Goal: Information Seeking & Learning: Check status

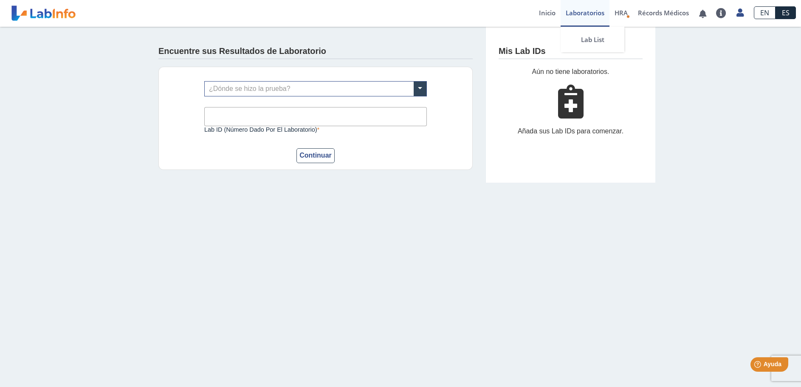
click at [590, 11] on link "Laboratorios" at bounding box center [584, 13] width 49 height 27
click at [543, 11] on link "Inicio" at bounding box center [547, 13] width 27 height 27
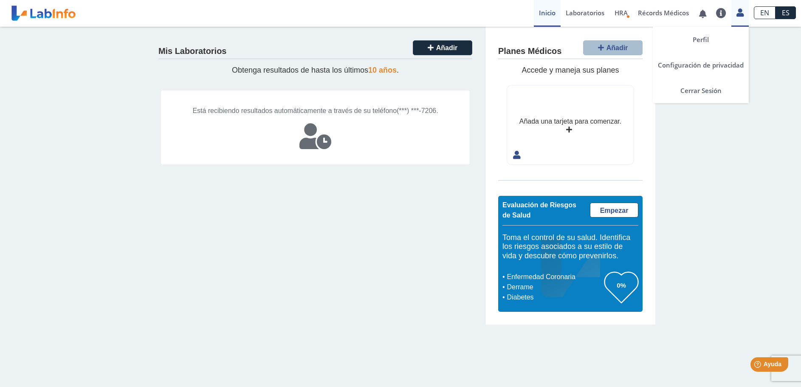
click at [736, 17] on div "Perfil Configuración de privacidad Cerrar Sesión" at bounding box center [739, 13] width 17 height 27
click at [706, 85] on link "Cerrar Sesión" at bounding box center [700, 90] width 96 height 25
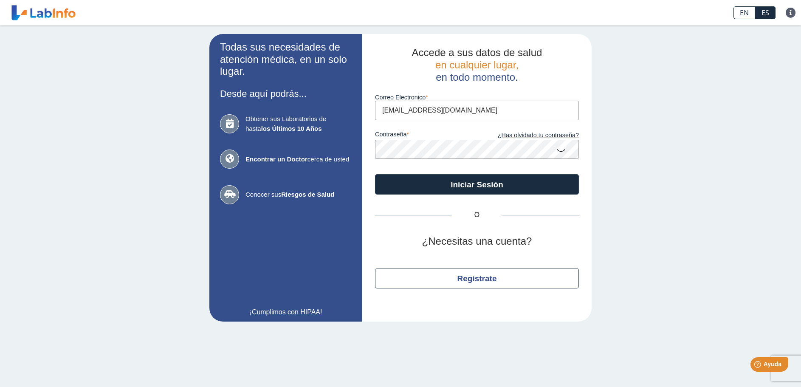
click at [498, 114] on input "[EMAIL_ADDRESS][DOMAIN_NAME]" at bounding box center [477, 110] width 204 height 19
type input "[EMAIL_ADDRESS][DOMAIN_NAME]"
click at [558, 152] on icon at bounding box center [561, 149] width 10 height 17
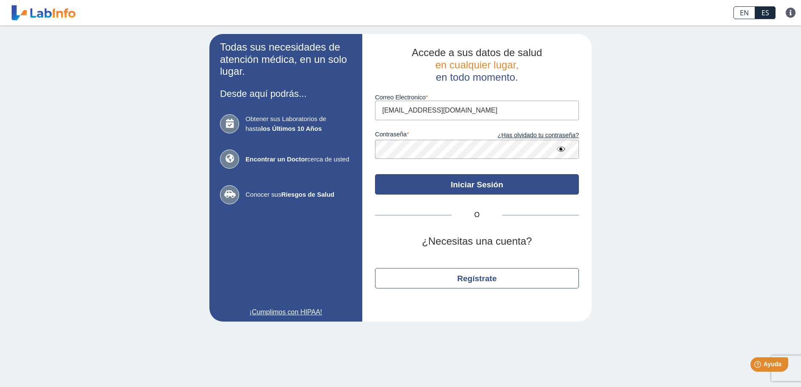
click at [503, 183] on button "Iniciar Sesión" at bounding box center [477, 184] width 204 height 20
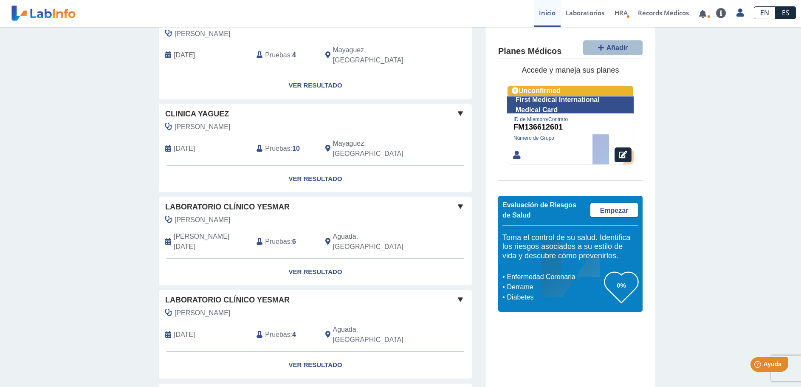
scroll to position [552, 0]
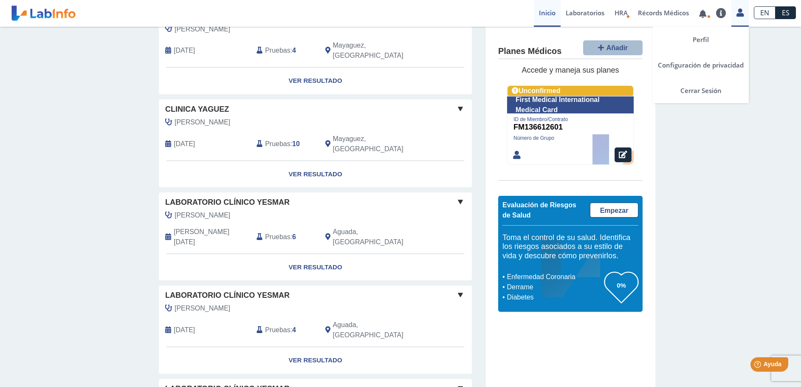
click at [745, 14] on link at bounding box center [739, 11] width 17 height 11
click at [716, 86] on link "Cerrar Sesión" at bounding box center [700, 90] width 96 height 25
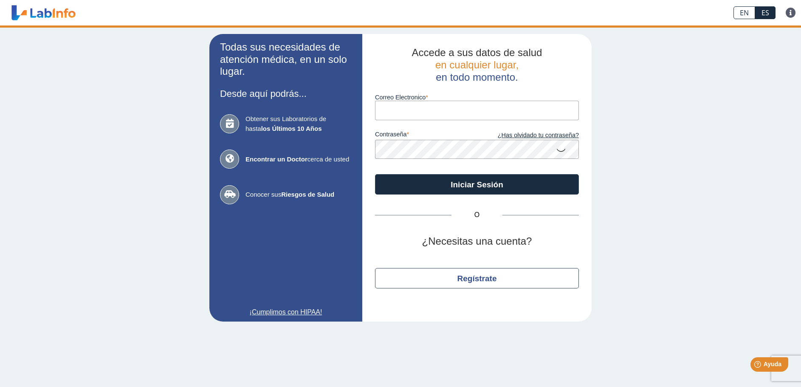
type input "[EMAIL_ADDRESS][DOMAIN_NAME]"
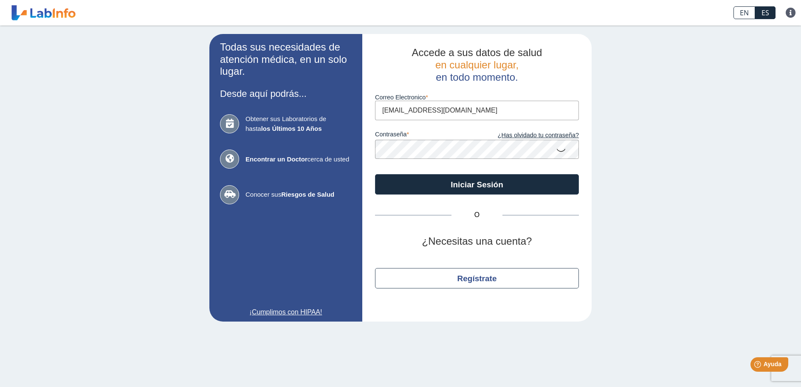
click at [453, 111] on input "[EMAIL_ADDRESS][DOMAIN_NAME]" at bounding box center [477, 110] width 204 height 19
click at [458, 113] on input "[EMAIL_ADDRESS][DOMAIN_NAME]" at bounding box center [477, 110] width 204 height 19
click at [383, 112] on input "[EMAIL_ADDRESS][DOMAIN_NAME]" at bounding box center [477, 110] width 204 height 19
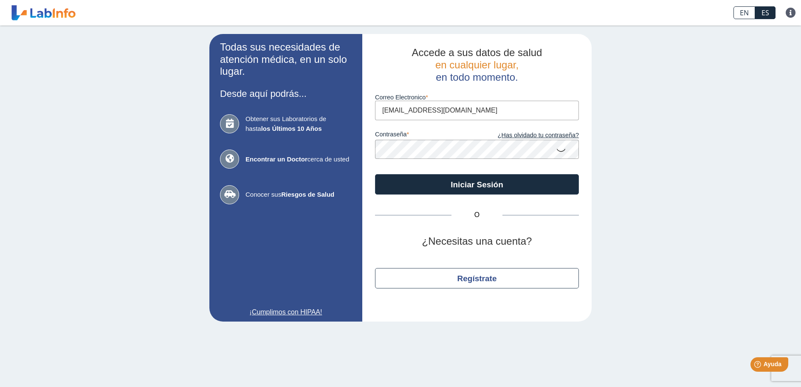
click at [406, 107] on input "[EMAIL_ADDRESS][DOMAIN_NAME]" at bounding box center [477, 110] width 204 height 19
click at [449, 112] on input "[EMAIL_ADDRESS][DOMAIN_NAME]" at bounding box center [477, 110] width 204 height 19
click at [561, 152] on icon at bounding box center [561, 149] width 10 height 17
click at [561, 152] on icon at bounding box center [561, 148] width 10 height 15
click at [561, 149] on icon at bounding box center [561, 149] width 10 height 17
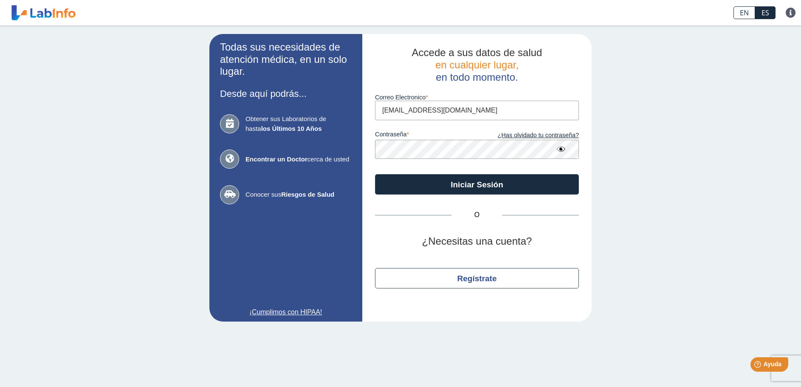
click at [561, 149] on icon at bounding box center [561, 148] width 10 height 15
click at [561, 149] on icon at bounding box center [561, 149] width 10 height 17
click at [513, 104] on input "[EMAIL_ADDRESS][DOMAIN_NAME]" at bounding box center [477, 110] width 204 height 19
drag, startPoint x: 445, startPoint y: 110, endPoint x: 356, endPoint y: 108, distance: 88.7
click at [356, 108] on app-login "Todas sus necesidades de atención médica, en un solo lugar. Desde aquí podrás..…" at bounding box center [400, 177] width 382 height 287
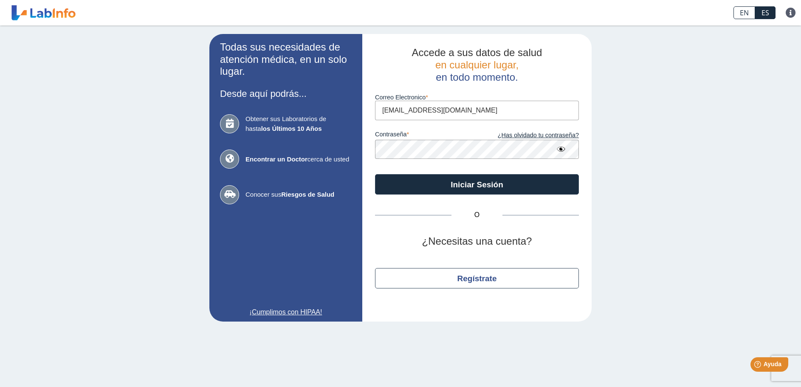
click at [438, 111] on input "[EMAIL_ADDRESS][DOMAIN_NAME]" at bounding box center [477, 110] width 204 height 19
click at [390, 112] on input "[EMAIL_ADDRESS][DOMAIN_NAME]" at bounding box center [477, 110] width 204 height 19
click at [382, 112] on input "[EMAIL_ADDRESS][DOMAIN_NAME]" at bounding box center [477, 110] width 204 height 19
type input "[EMAIL_ADDRESS][DOMAIN_NAME]"
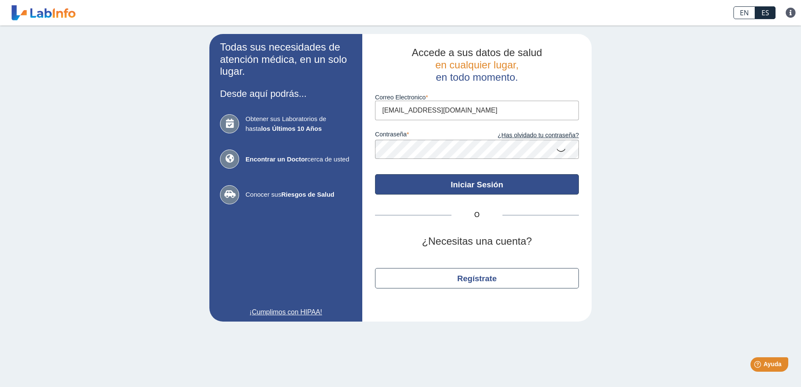
click at [495, 180] on button "Iniciar Sesión" at bounding box center [477, 184] width 204 height 20
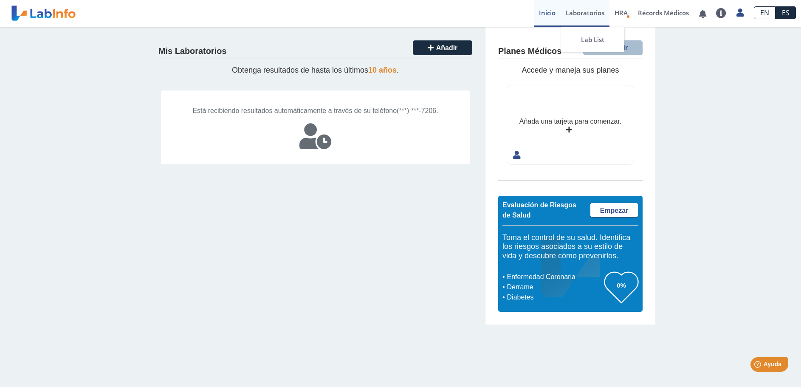
click at [580, 11] on link "Laboratorios" at bounding box center [584, 13] width 49 height 27
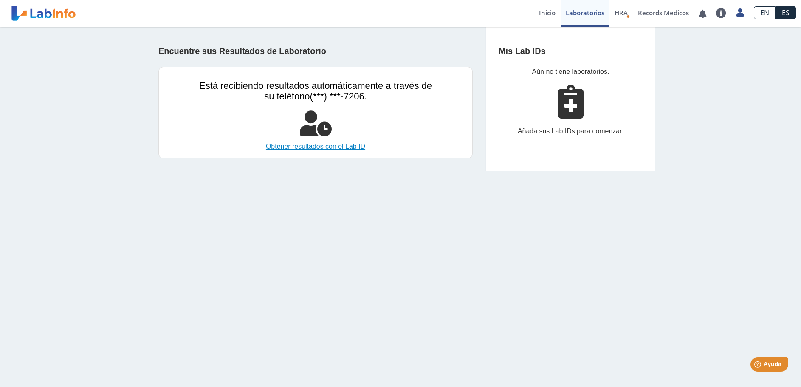
click at [333, 147] on link "Obtener resultados con el Lab ID" at bounding box center [315, 146] width 233 height 10
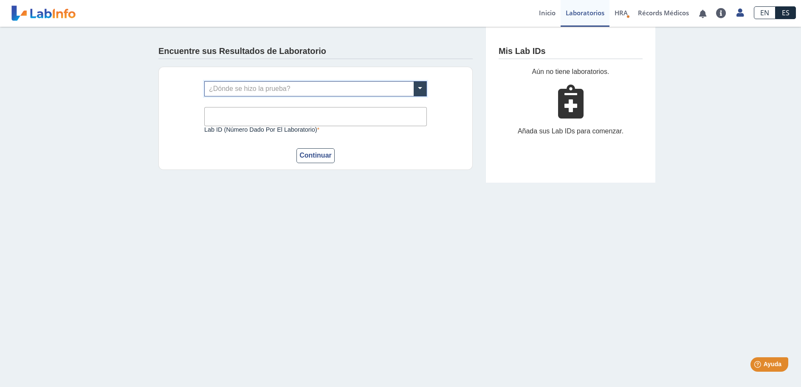
click at [237, 87] on input "text" at bounding box center [316, 89] width 222 height 14
type input "laboratorio clinico Hormigueros"
click at [247, 113] on input "Lab ID (número dado por el laboratorio)" at bounding box center [315, 116] width 222 height 19
type input "250ABNEB"
click at [320, 152] on button "Continuar" at bounding box center [315, 155] width 38 height 15
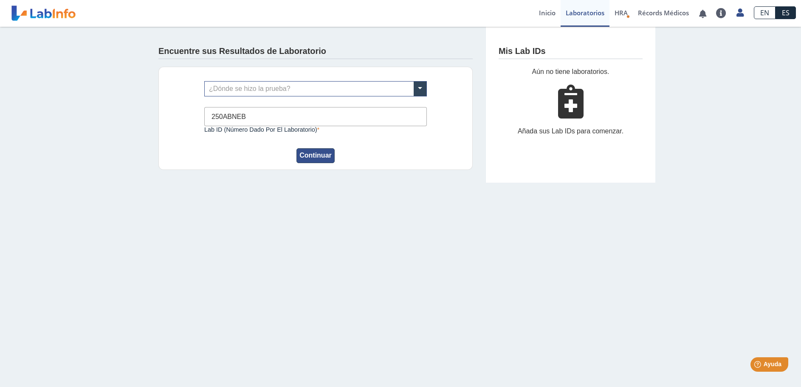
click at [311, 154] on button "Continuar" at bounding box center [315, 155] width 38 height 15
click at [361, 88] on input "text" at bounding box center [316, 89] width 222 height 14
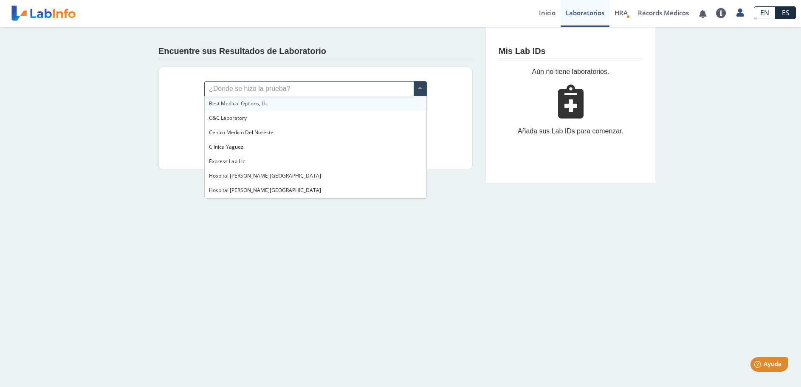
click at [361, 88] on input "text" at bounding box center [316, 89] width 222 height 14
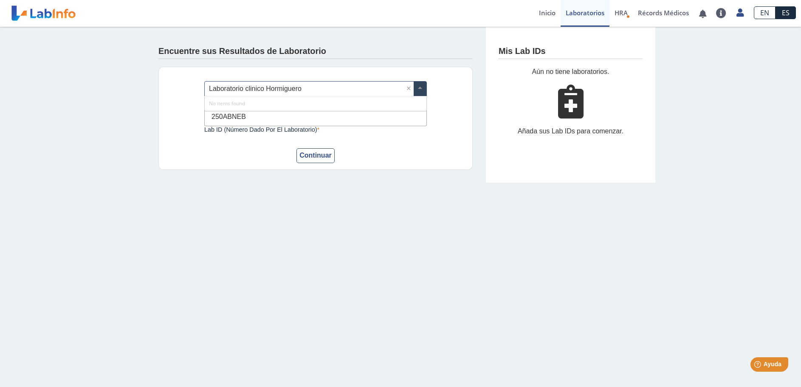
type input "Laboratorio clinico Hormigueros"
click at [281, 116] on input "250ABNEB" at bounding box center [315, 116] width 222 height 19
click at [325, 152] on button "Continuar" at bounding box center [315, 155] width 38 height 15
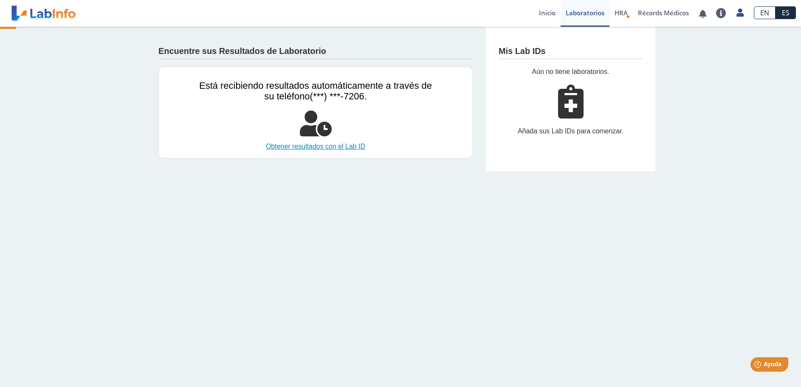
click at [306, 147] on link "Obtener resultados con el Lab ID" at bounding box center [315, 146] width 233 height 10
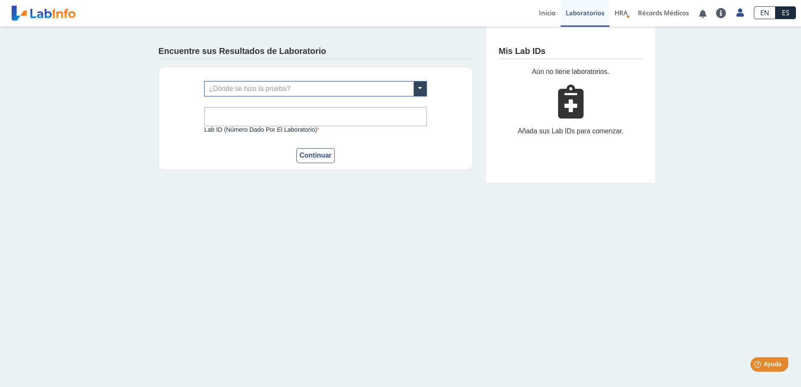
click at [258, 111] on input "Lab ID (número dado por el laboratorio)" at bounding box center [315, 116] width 222 height 19
click at [320, 152] on button "Continuar" at bounding box center [315, 155] width 38 height 15
click at [256, 117] on input "250ABNEB" at bounding box center [315, 116] width 222 height 19
drag, startPoint x: 254, startPoint y: 117, endPoint x: 244, endPoint y: 117, distance: 10.2
click at [253, 117] on input "250ABNEB" at bounding box center [315, 116] width 222 height 19
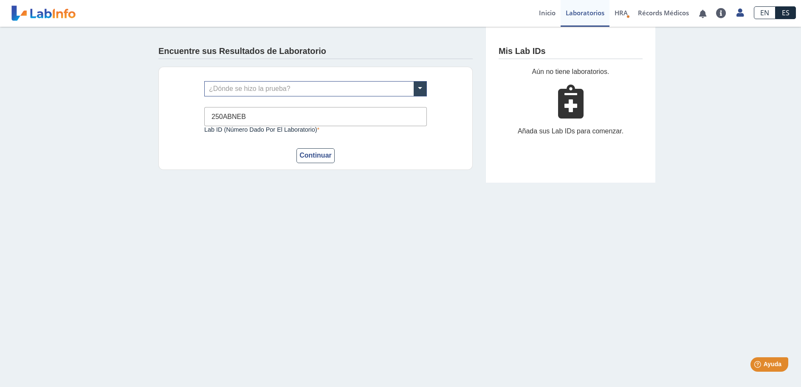
drag, startPoint x: 244, startPoint y: 117, endPoint x: 198, endPoint y: 123, distance: 46.3
click at [198, 123] on div "¿Dónde se hizo la prueba? 250ABNEB Lab ID (número dado por el laboratorio) Este…" at bounding box center [315, 118] width 314 height 103
type input "1372"
click at [320, 153] on button "Continuar" at bounding box center [315, 155] width 38 height 15
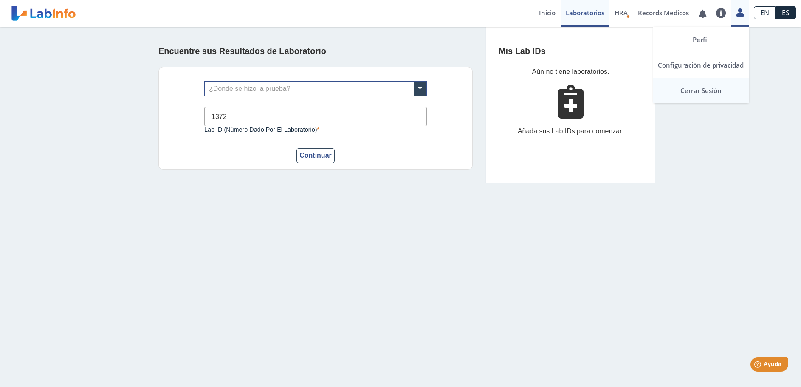
click at [702, 90] on link "Cerrar Sesión" at bounding box center [700, 90] width 96 height 25
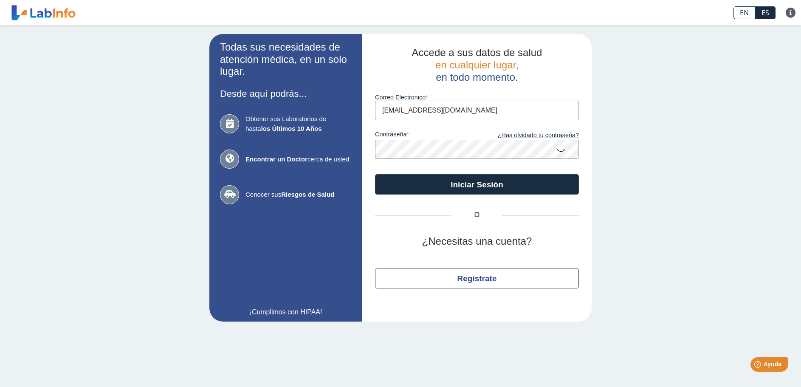
click at [470, 105] on input "[EMAIL_ADDRESS][DOMAIN_NAME]" at bounding box center [477, 110] width 204 height 19
type input "soniailia@live.com"
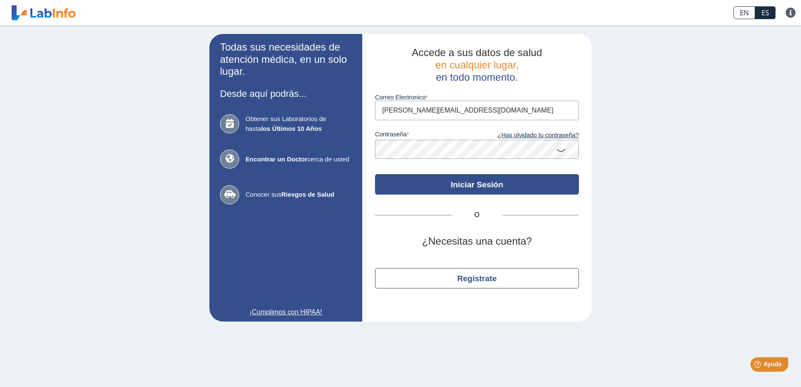
click at [464, 181] on button "Iniciar Sesión" at bounding box center [477, 184] width 204 height 20
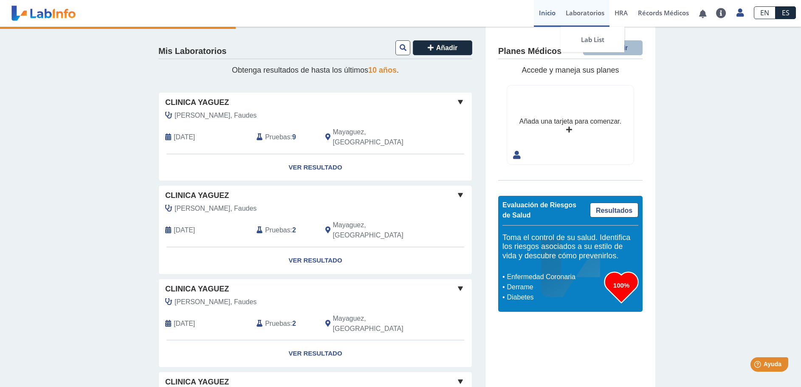
click at [593, 14] on link "Laboratorios" at bounding box center [584, 13] width 49 height 27
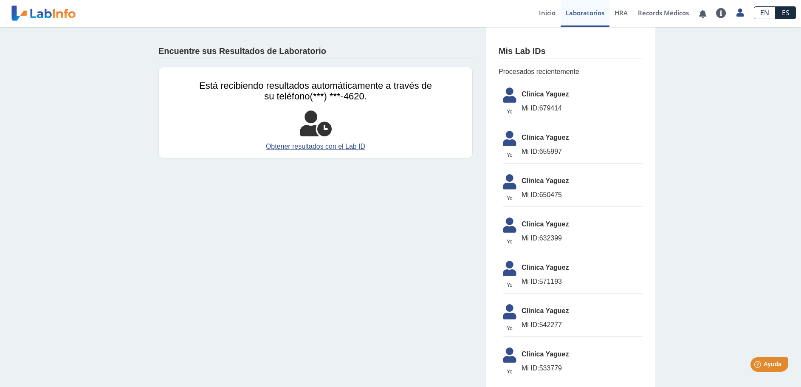
click at [543, 142] on span "Clinica Yaguez" at bounding box center [581, 137] width 121 height 10
click at [534, 138] on span "Clinica Yaguez" at bounding box center [581, 137] width 121 height 10
click at [508, 275] on icon at bounding box center [510, 271] width 24 height 20
click at [545, 12] on link "Inicio" at bounding box center [547, 13] width 27 height 27
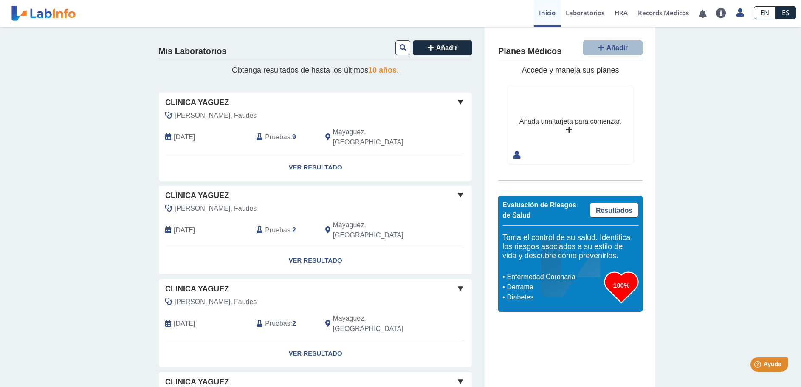
click at [195, 132] on span "Apr 10, 2025" at bounding box center [184, 137] width 21 height 10
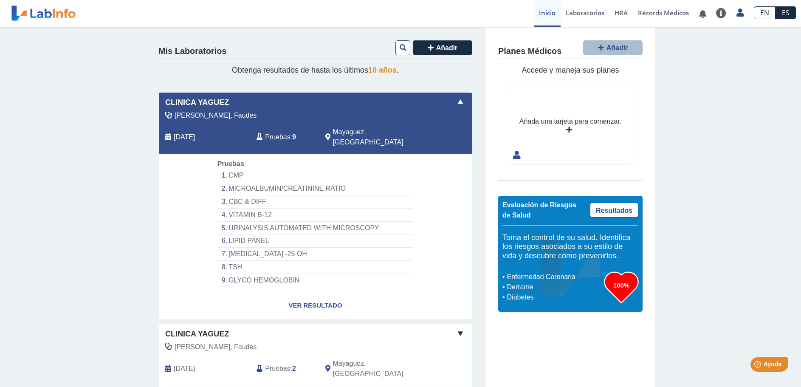
click at [231, 169] on li "CMP" at bounding box center [315, 175] width 196 height 13
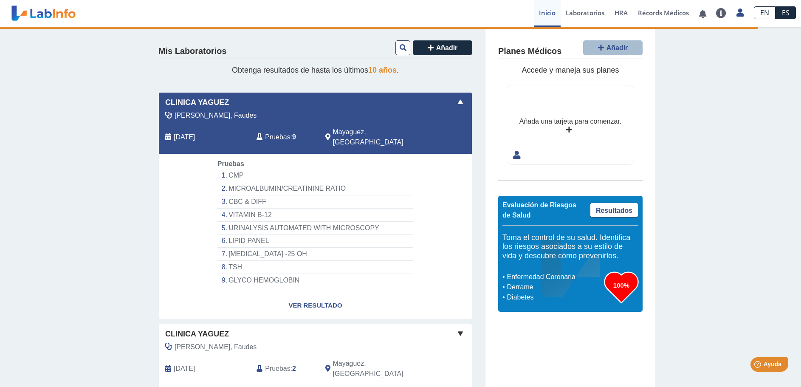
select select "***"
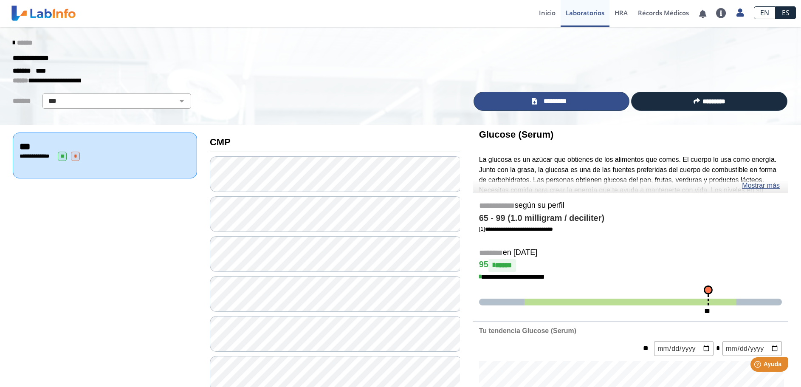
click at [547, 97] on span "*********" at bounding box center [554, 101] width 31 height 10
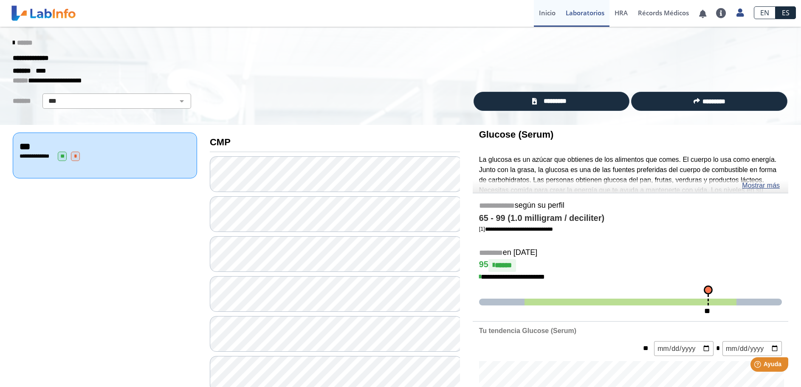
click at [547, 12] on link "Inicio" at bounding box center [547, 13] width 27 height 27
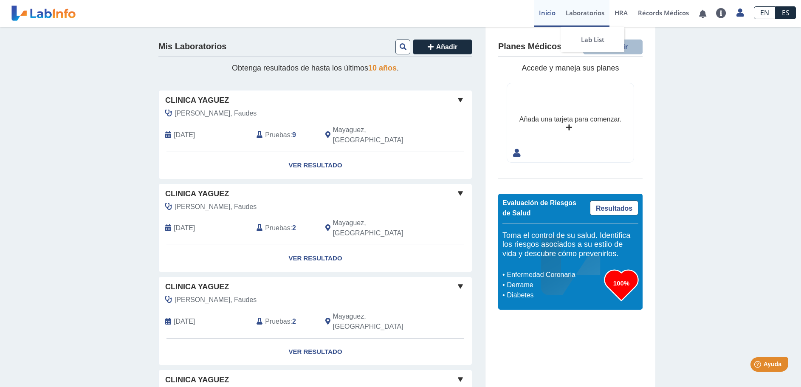
click at [576, 11] on link "Laboratorios" at bounding box center [584, 13] width 49 height 27
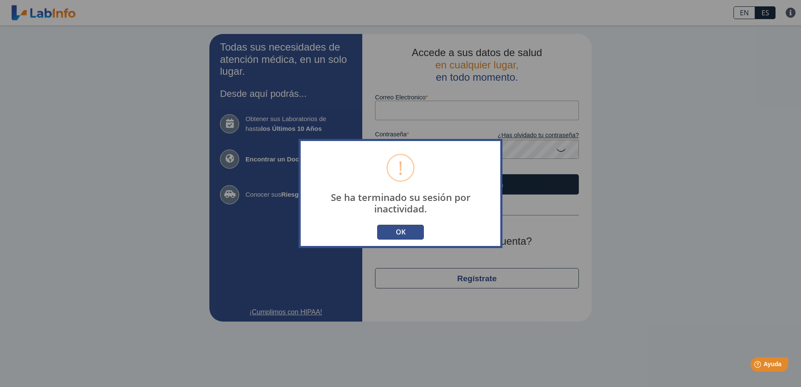
click at [416, 228] on button "OK" at bounding box center [400, 232] width 47 height 15
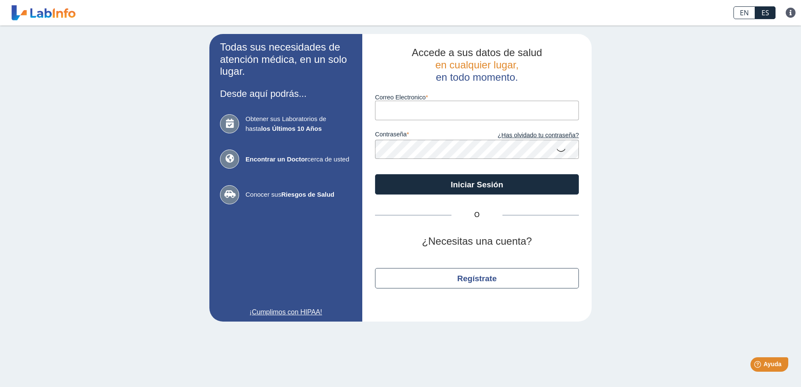
click at [413, 113] on input "Correo Electronico" at bounding box center [477, 110] width 204 height 19
type input "[EMAIL_ADDRESS][DOMAIN_NAME]"
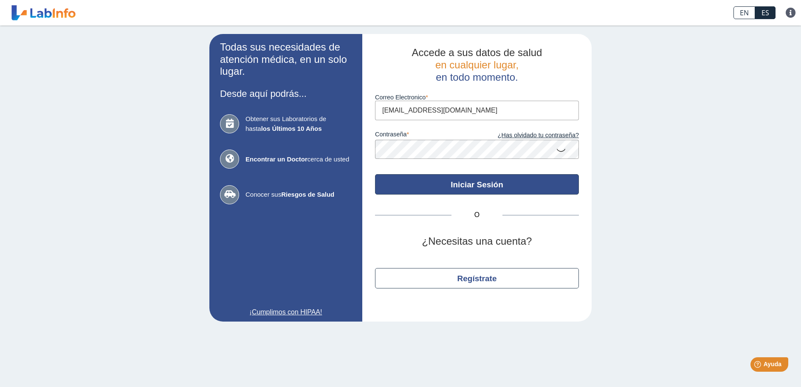
click at [441, 181] on button "Iniciar Sesión" at bounding box center [477, 184] width 204 height 20
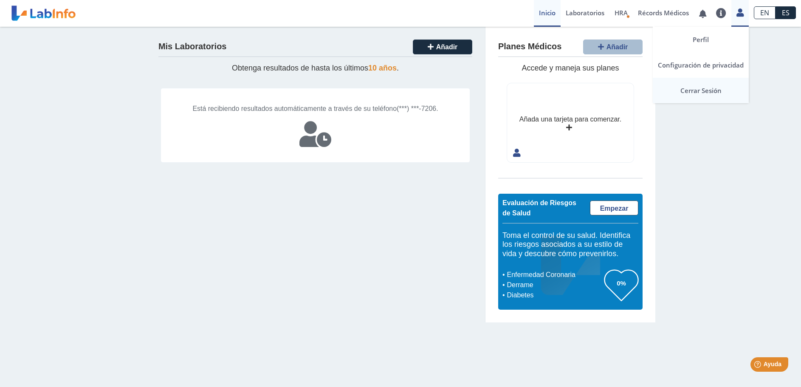
click at [705, 89] on link "Cerrar Sesión" at bounding box center [700, 90] width 96 height 25
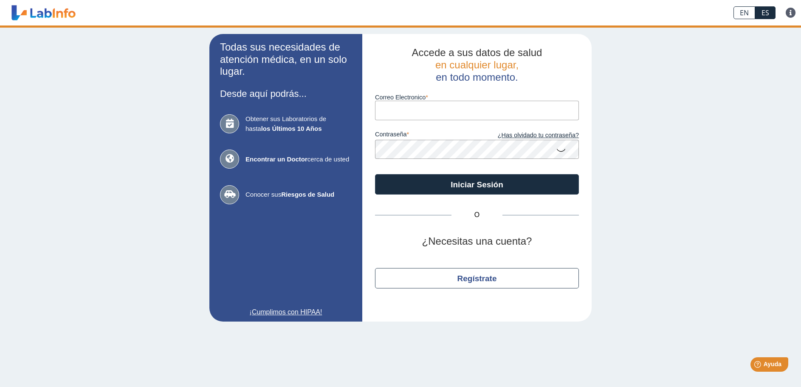
type input "[EMAIL_ADDRESS][DOMAIN_NAME]"
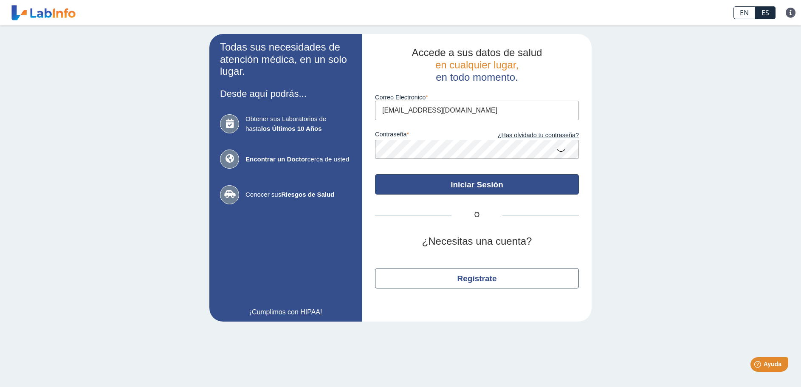
click at [477, 188] on button "Iniciar Sesión" at bounding box center [477, 184] width 204 height 20
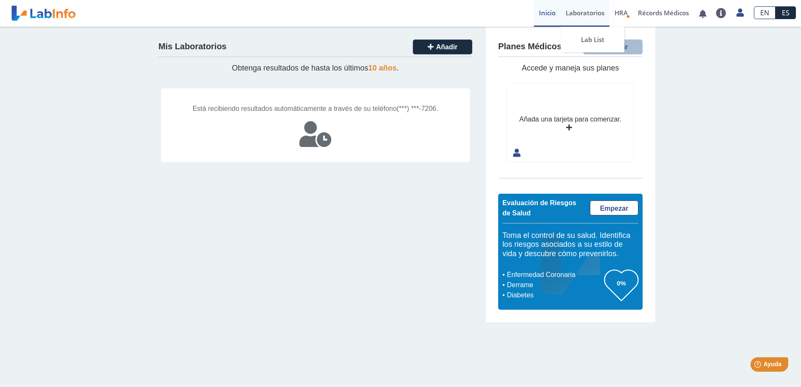
click at [579, 14] on link "Laboratorios" at bounding box center [584, 13] width 49 height 27
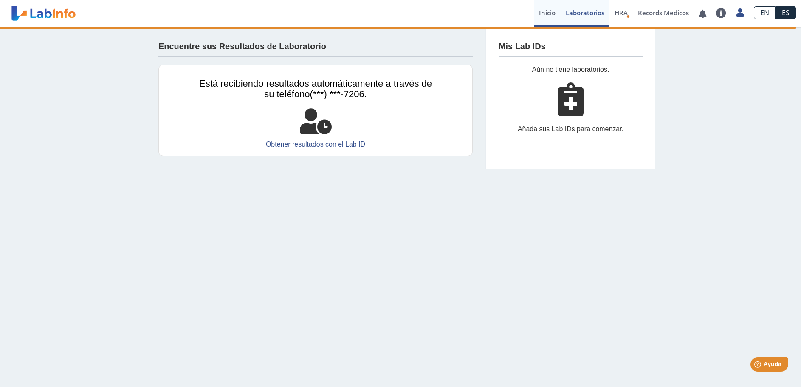
click at [548, 9] on link "Inicio" at bounding box center [547, 13] width 27 height 27
